Goal: Information Seeking & Learning: Learn about a topic

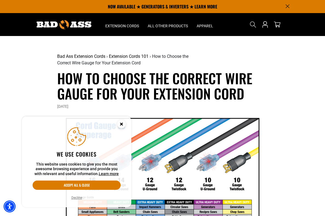
click at [77, 200] on button "Decline" at bounding box center [77, 197] width 14 height 5
